Goal: Task Accomplishment & Management: Manage account settings

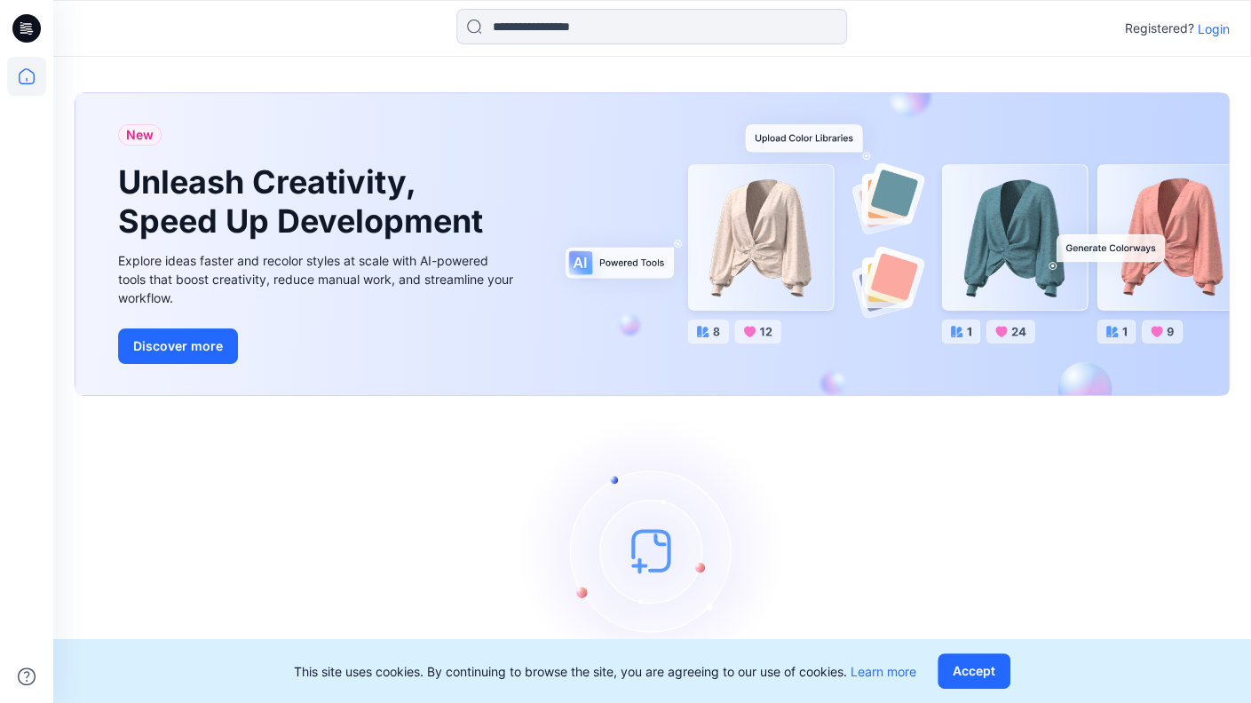
scroll to position [54, 0]
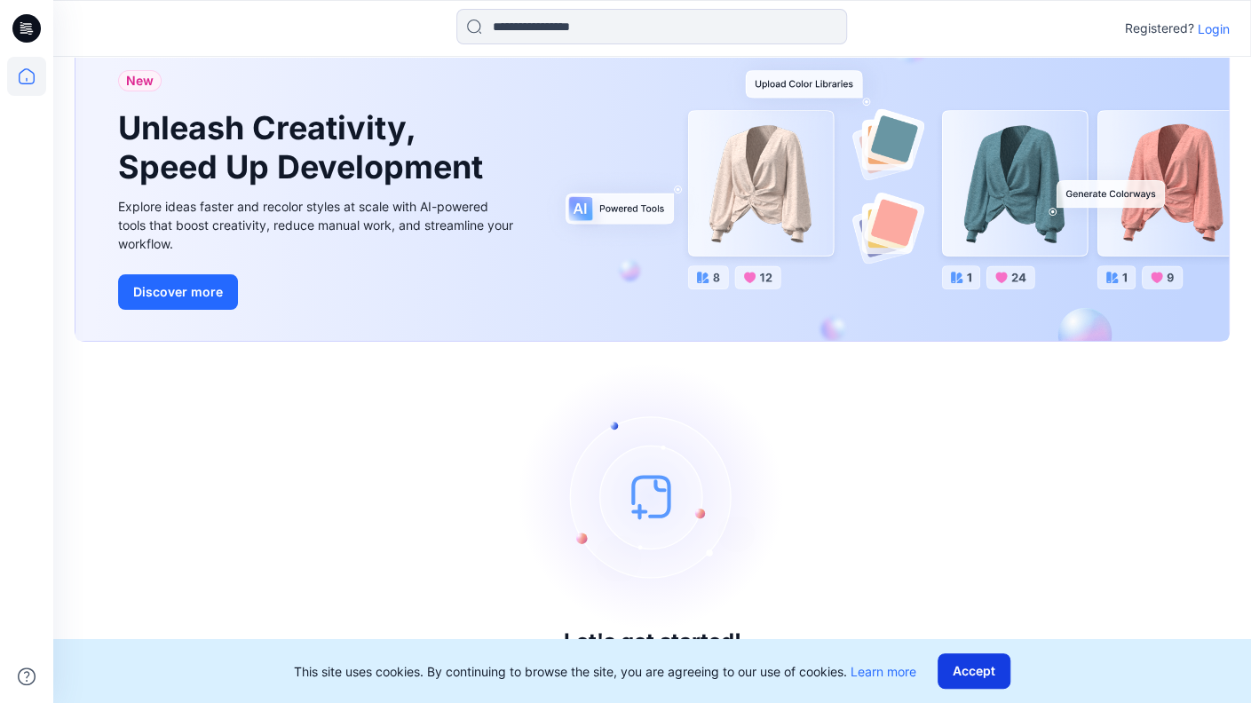
click at [970, 669] on button "Accept" at bounding box center [974, 671] width 73 height 36
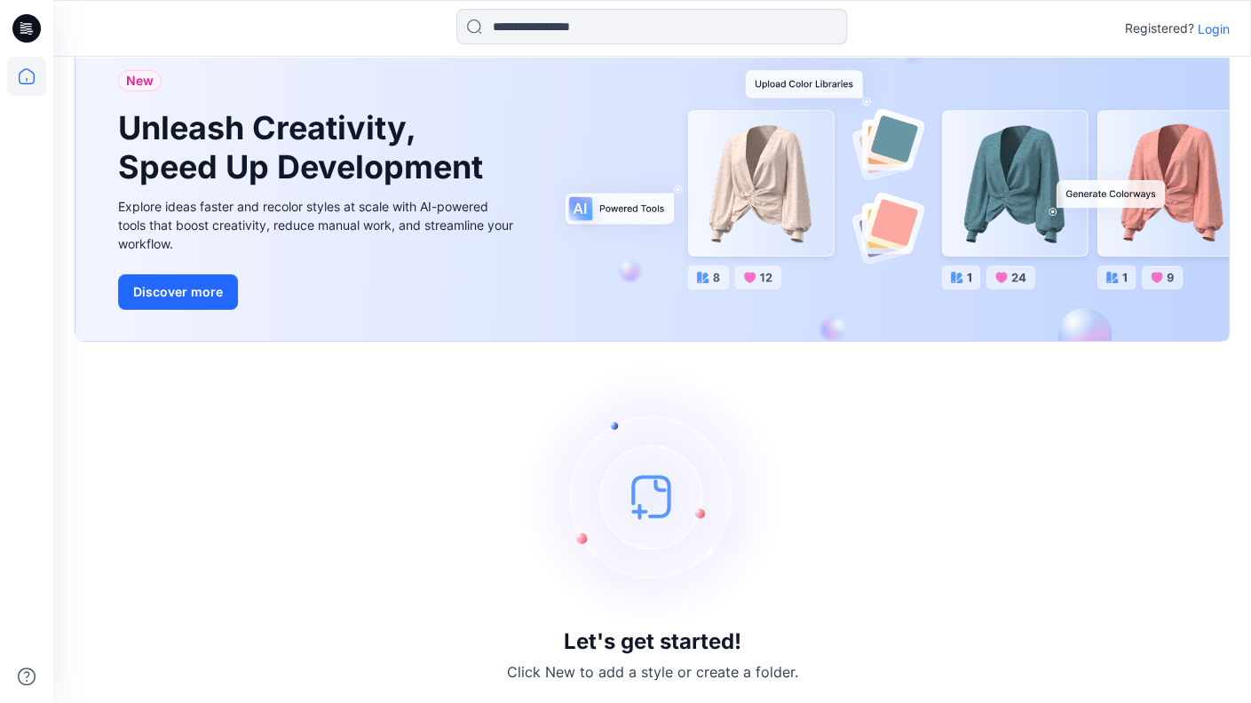
click at [1208, 26] on p "Login" at bounding box center [1214, 29] width 32 height 19
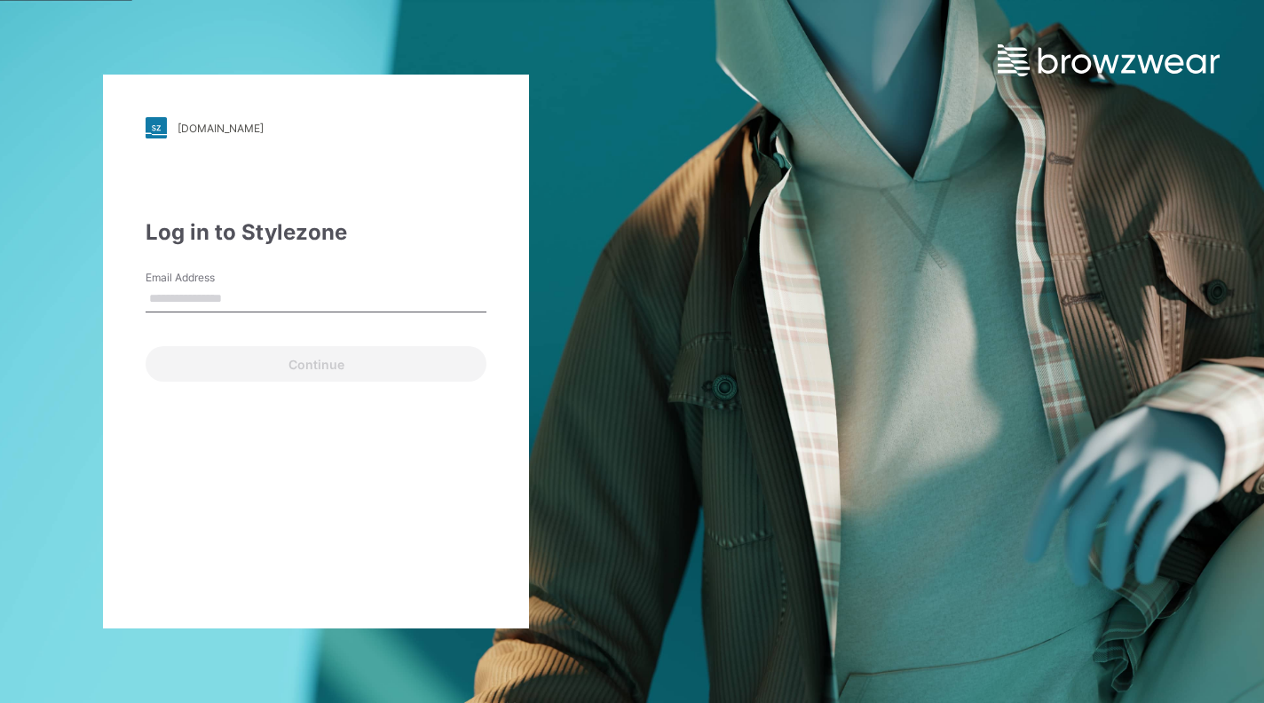
click at [231, 292] on input "Email Address" at bounding box center [316, 299] width 341 height 27
type input "**********"
click at [395, 210] on div "**********" at bounding box center [316, 352] width 426 height 554
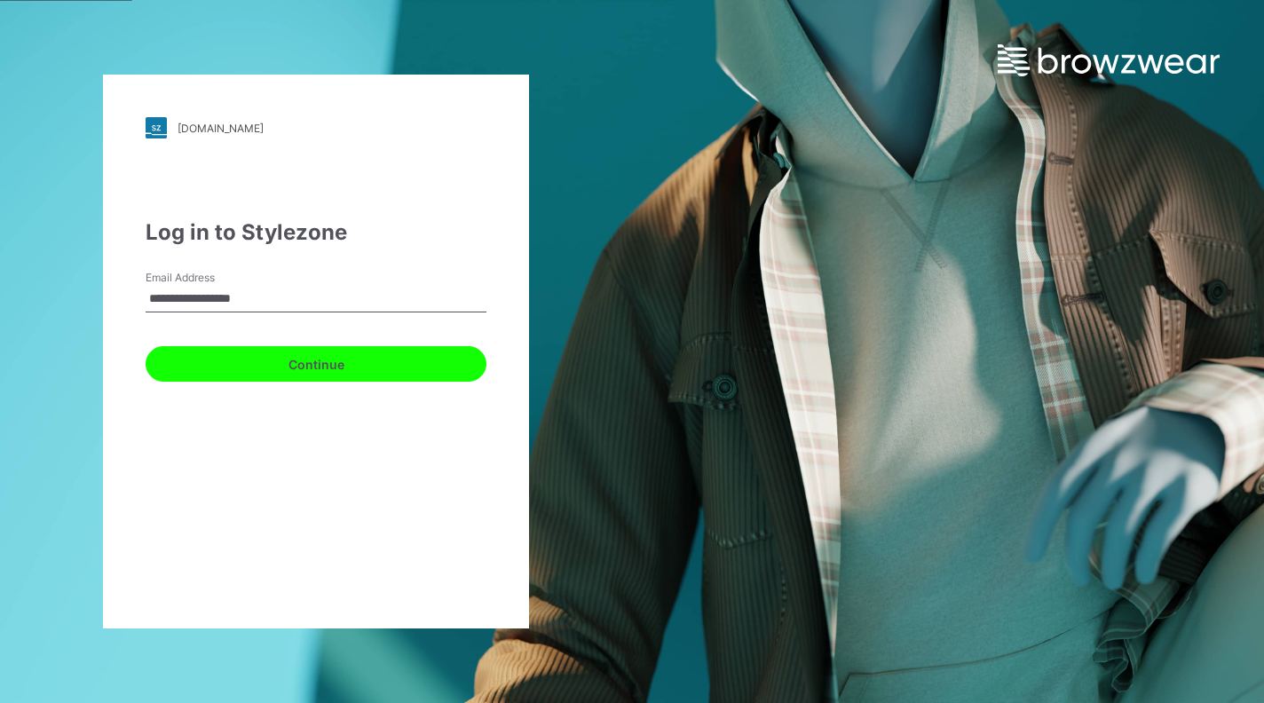
click at [350, 354] on button "Continue" at bounding box center [316, 364] width 341 height 36
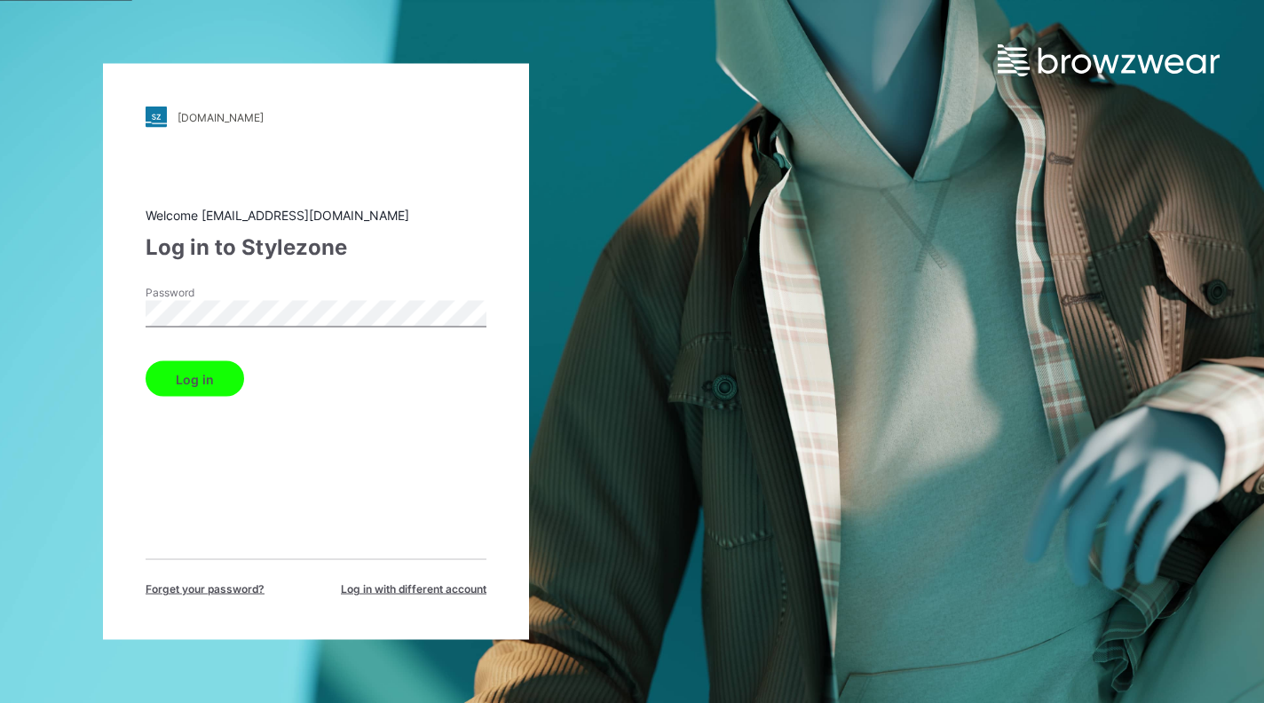
click at [190, 377] on button "Log in" at bounding box center [195, 379] width 99 height 36
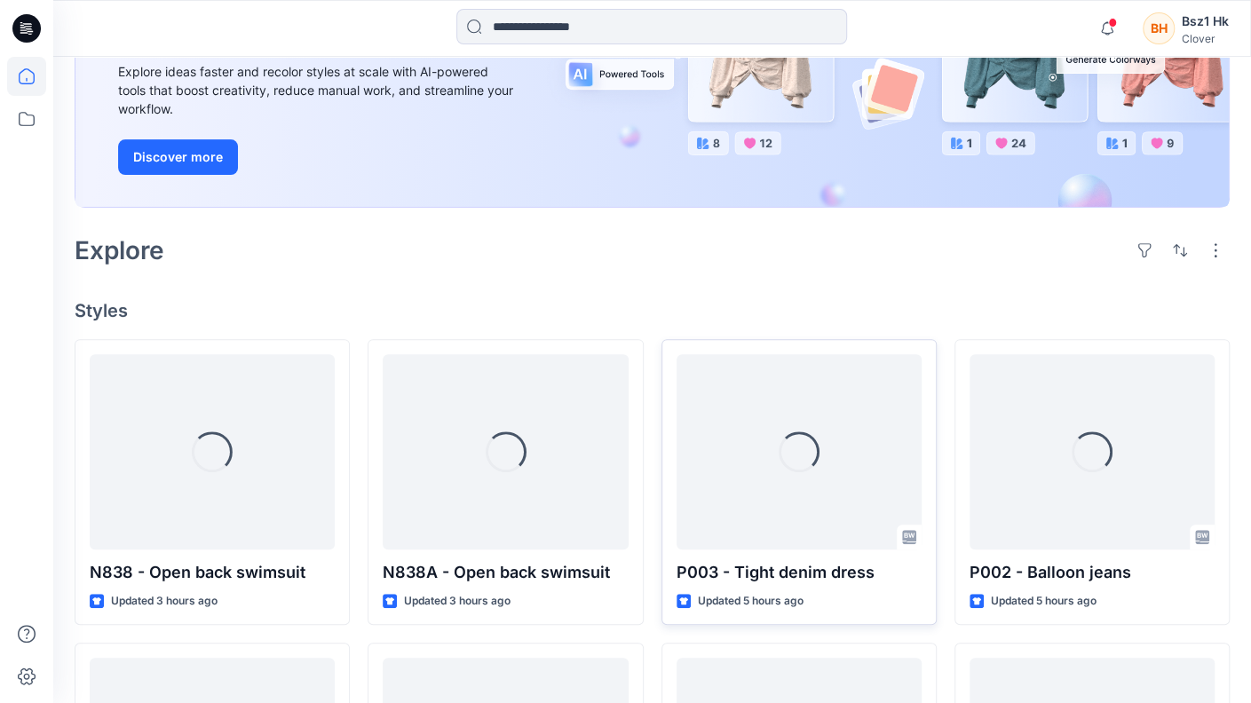
scroll to position [355, 0]
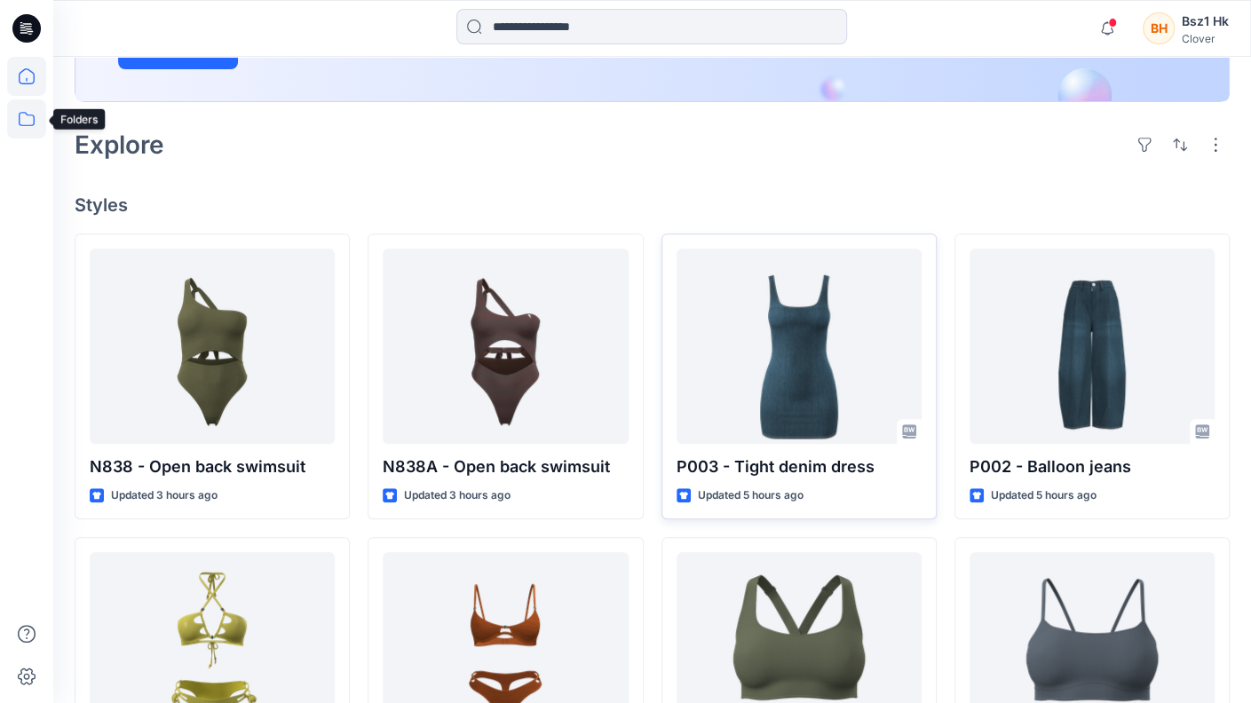
click at [29, 117] on icon at bounding box center [26, 118] width 39 height 39
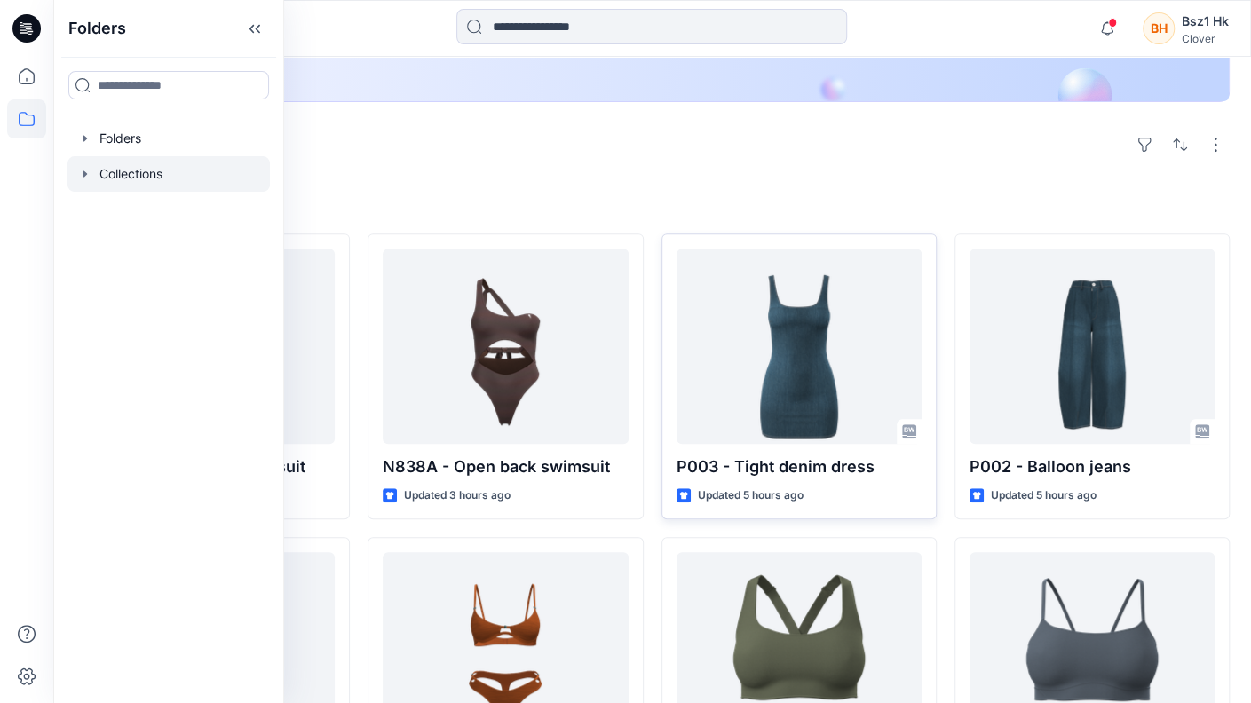
drag, startPoint x: 116, startPoint y: 173, endPoint x: 211, endPoint y: 194, distance: 97.4
click at [117, 173] on div at bounding box center [168, 174] width 202 height 36
